Goal: Task Accomplishment & Management: Use online tool/utility

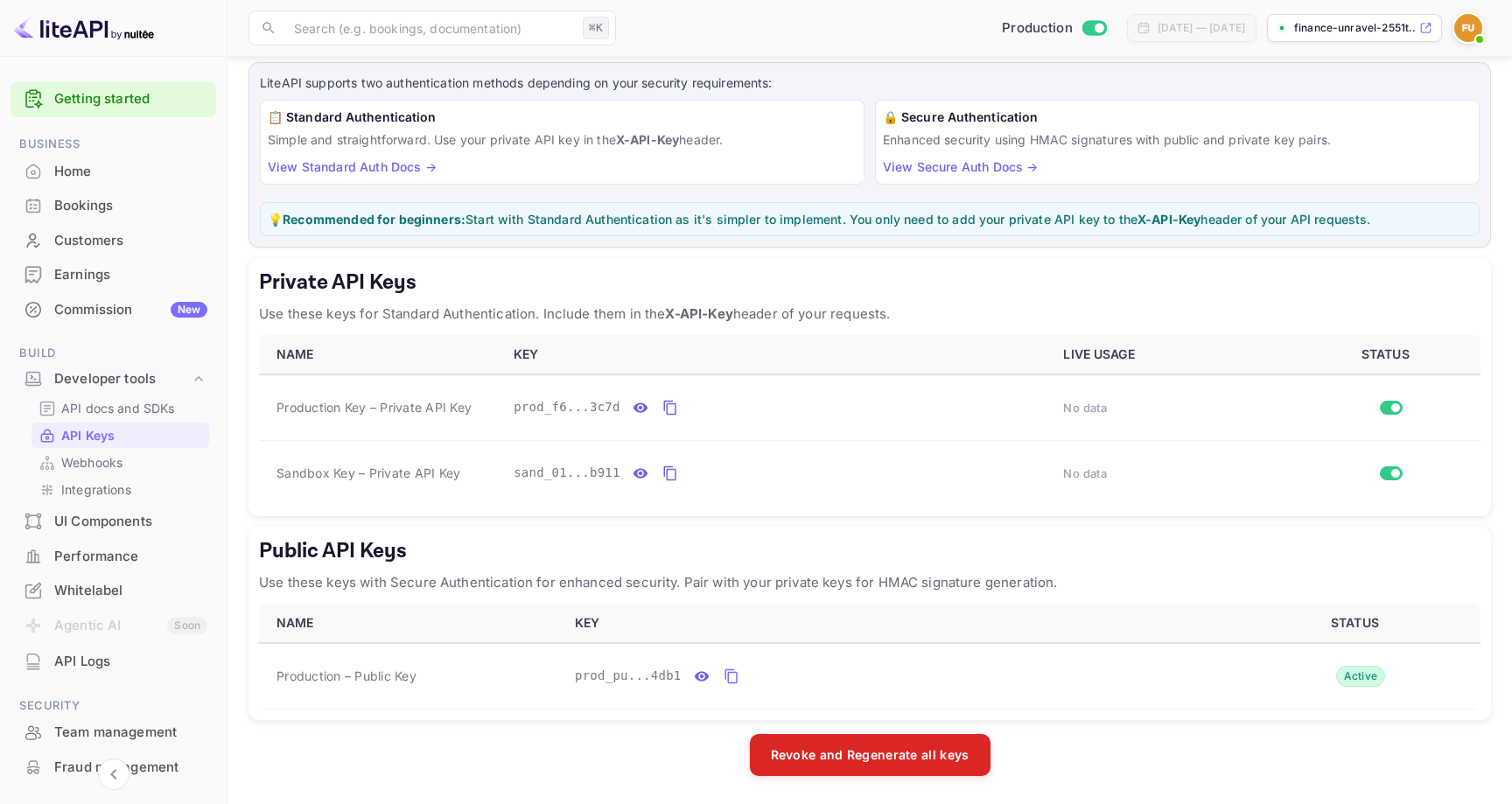
scroll to position [182, 0]
